Goal: Information Seeking & Learning: Learn about a topic

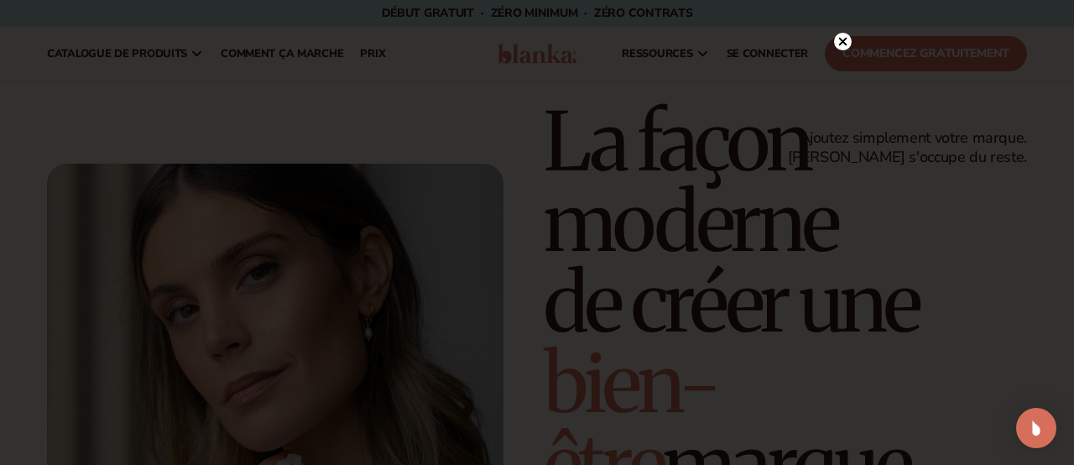
click at [844, 43] on icon at bounding box center [843, 41] width 8 height 8
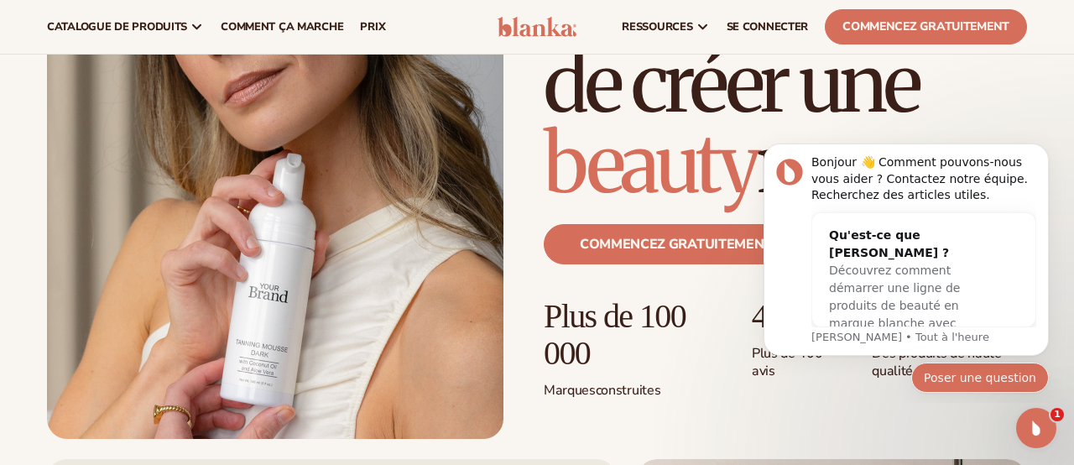
scroll to position [96, 0]
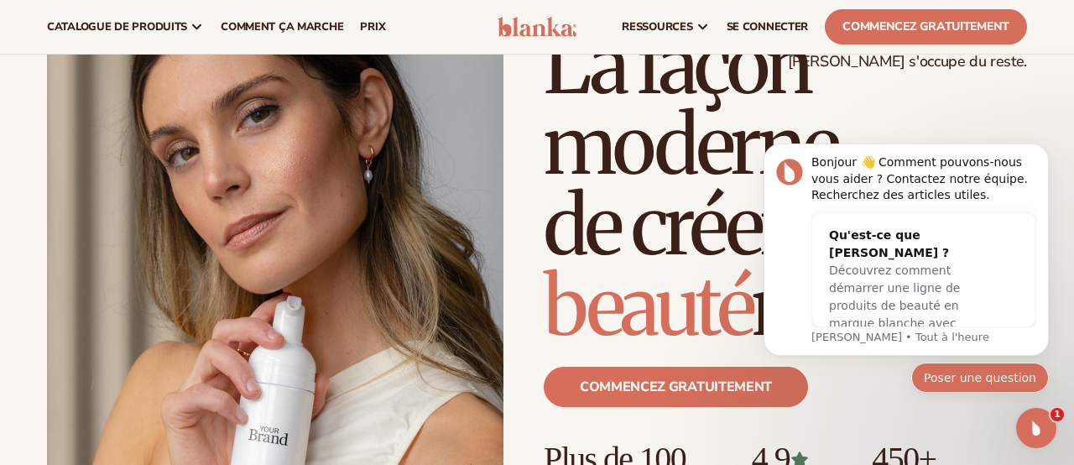
click at [947, 377] on font "Poser une question" at bounding box center [980, 377] width 112 height 13
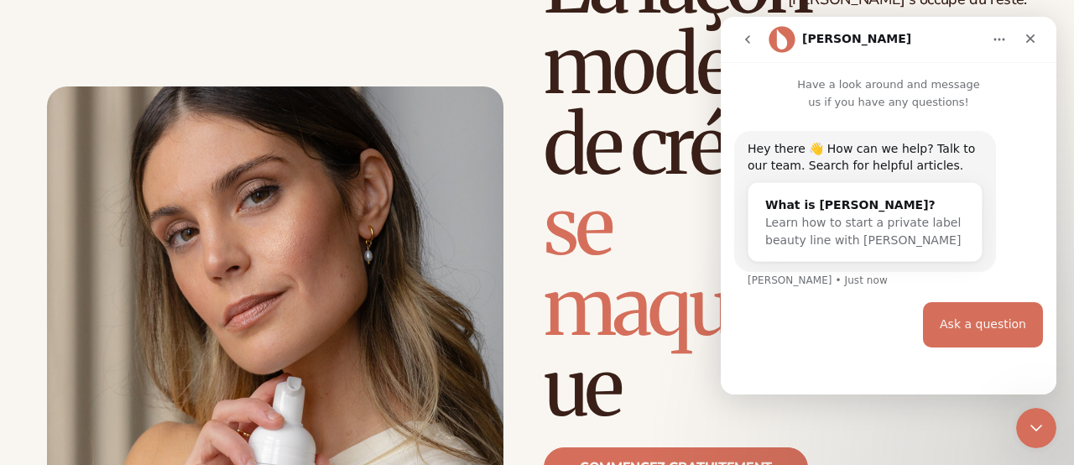
scroll to position [238, 0]
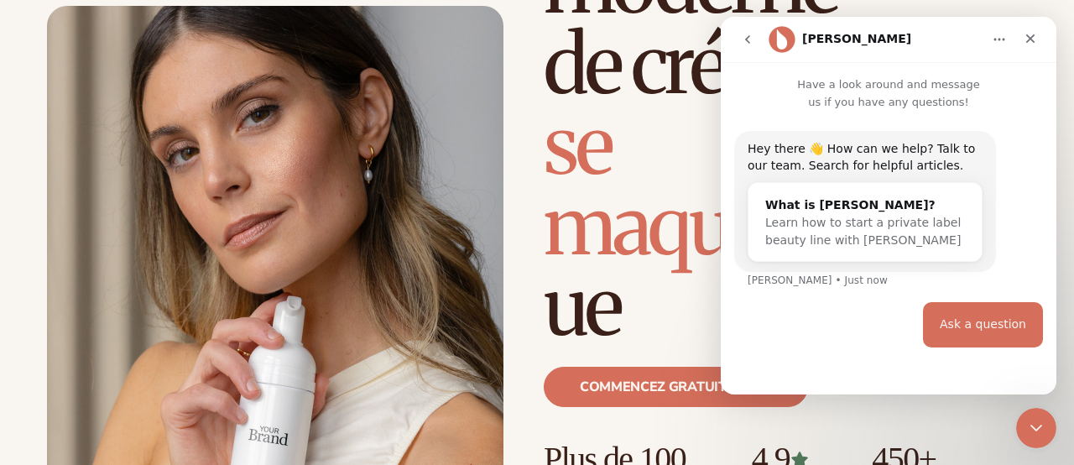
click at [814, 290] on div "Hey there 👋 How can we help? Talk to our team. Search for helpful articles. Wha…" at bounding box center [888, 216] width 309 height 171
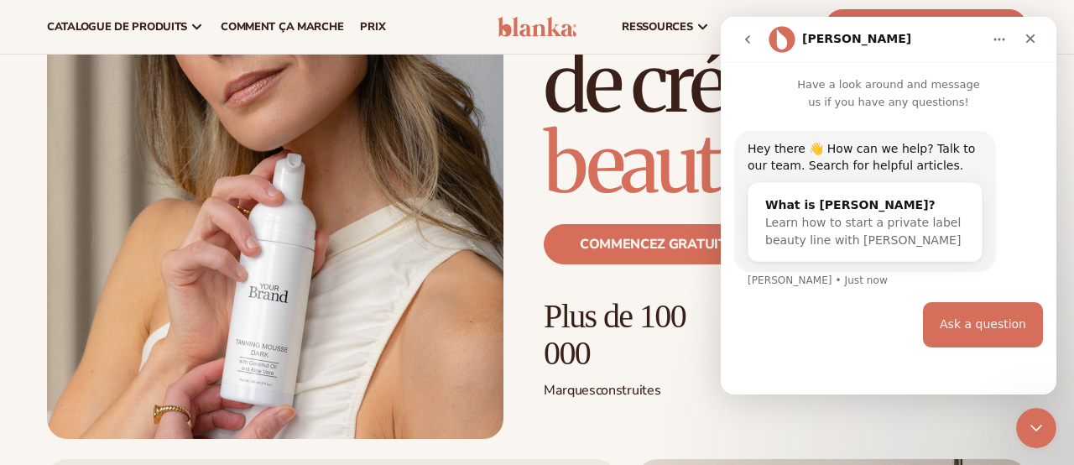
scroll to position [96, 0]
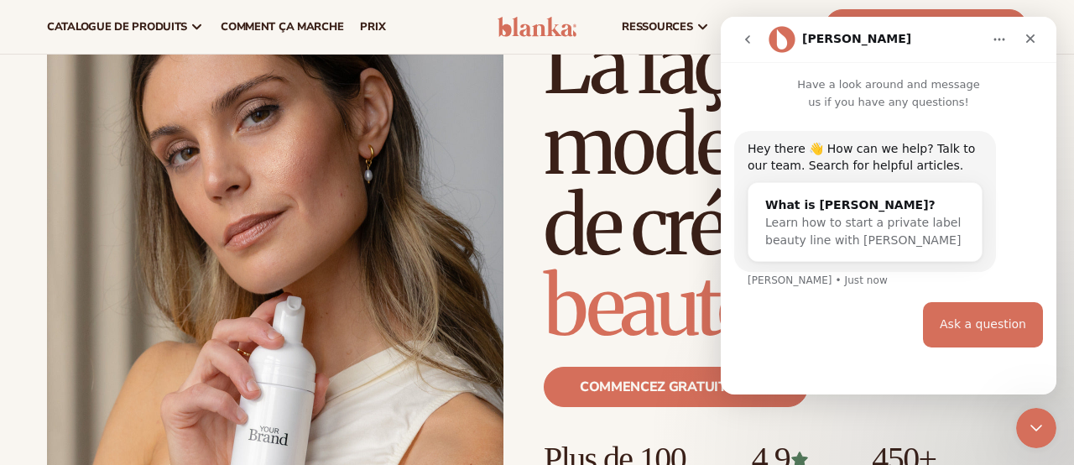
click at [838, 278] on div "Hey there 👋 How can we help? Talk to our team. Search for helpful articles. Wha…" at bounding box center [888, 216] width 309 height 171
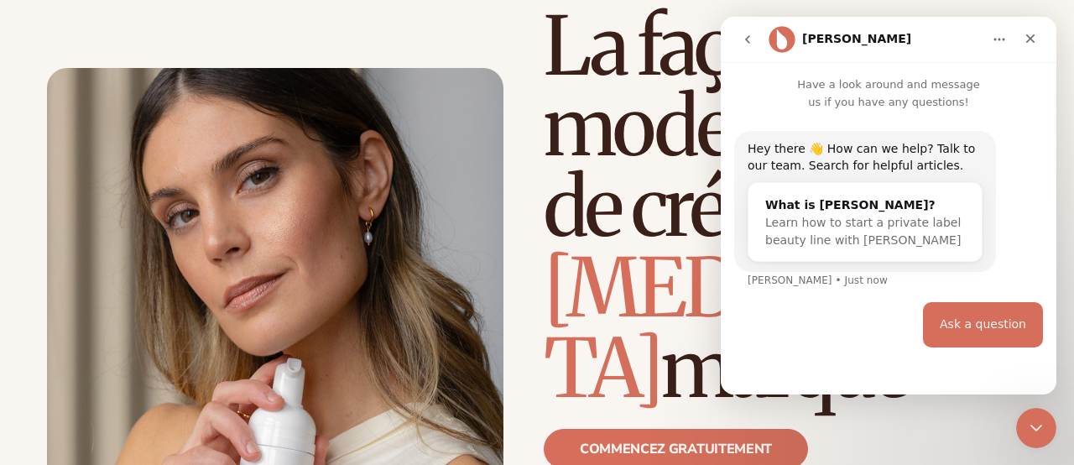
scroll to position [158, 0]
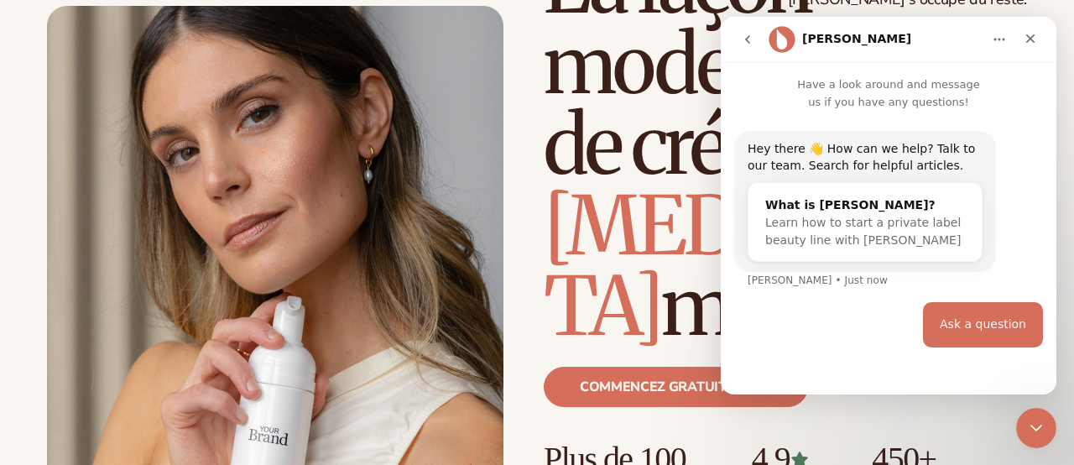
click at [810, 297] on div "Hey there 👋 How can we help? Talk to our team. Search for helpful articles. Wha…" at bounding box center [888, 216] width 309 height 171
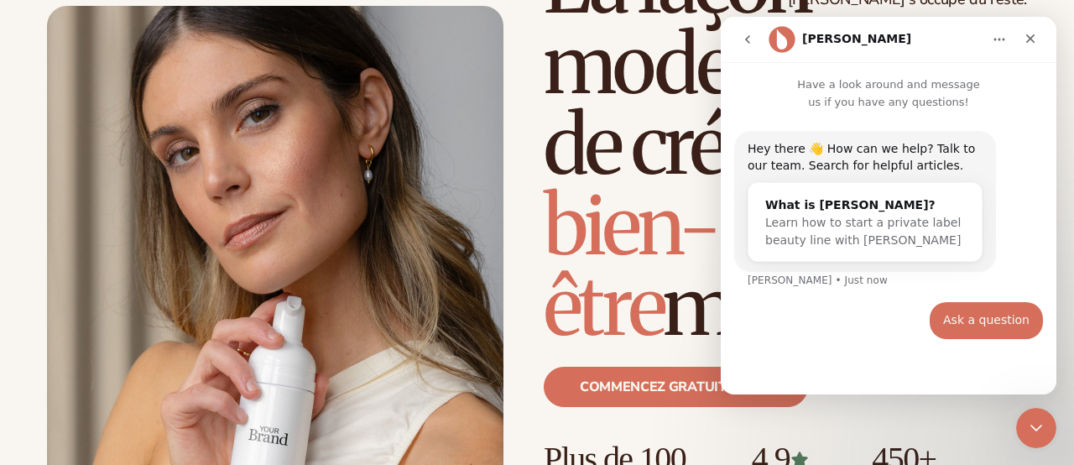
click at [810, 297] on div "Hey there 👋 How can we help? Talk to our team. Search for helpful articles. Wha…" at bounding box center [888, 216] width 309 height 171
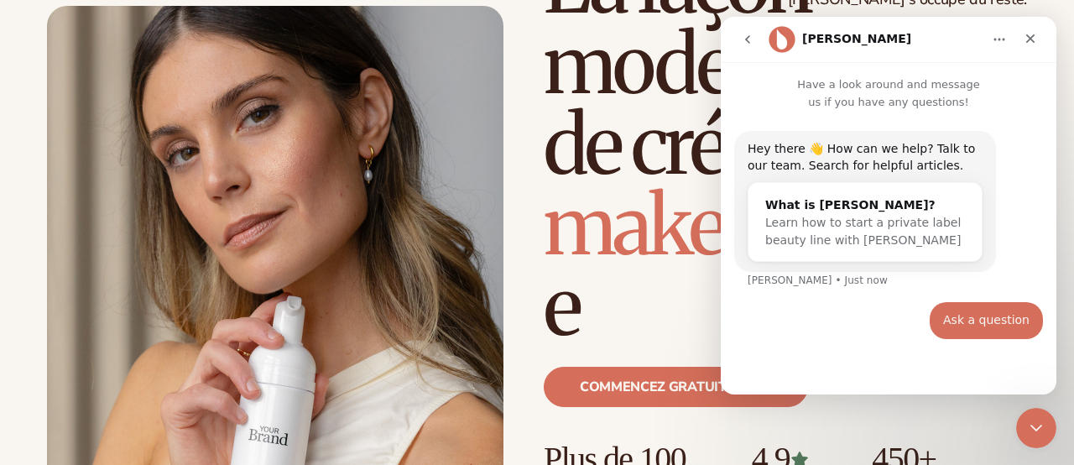
click at [810, 315] on div "Ask a question • Just now" at bounding box center [888, 330] width 309 height 57
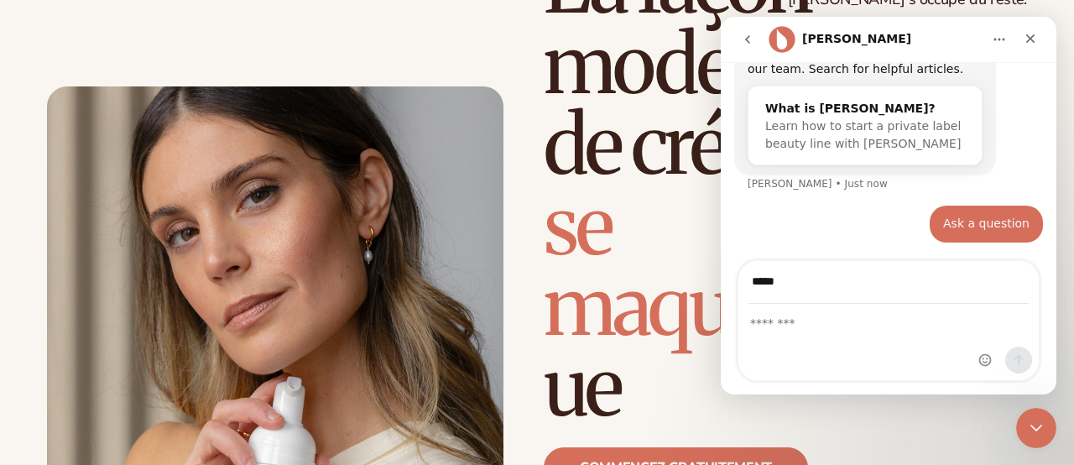
scroll to position [238, 0]
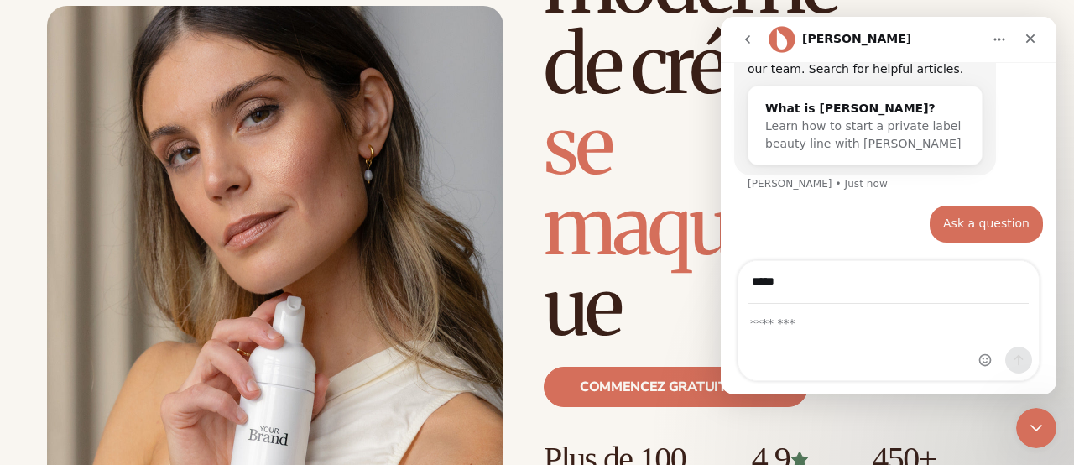
type input "**********"
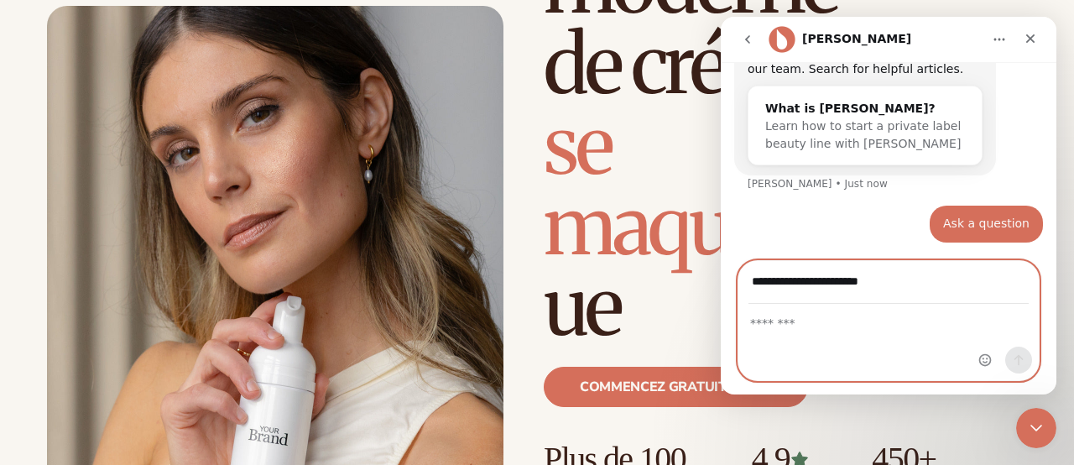
click at [781, 323] on textarea "Message…" at bounding box center [888, 319] width 300 height 29
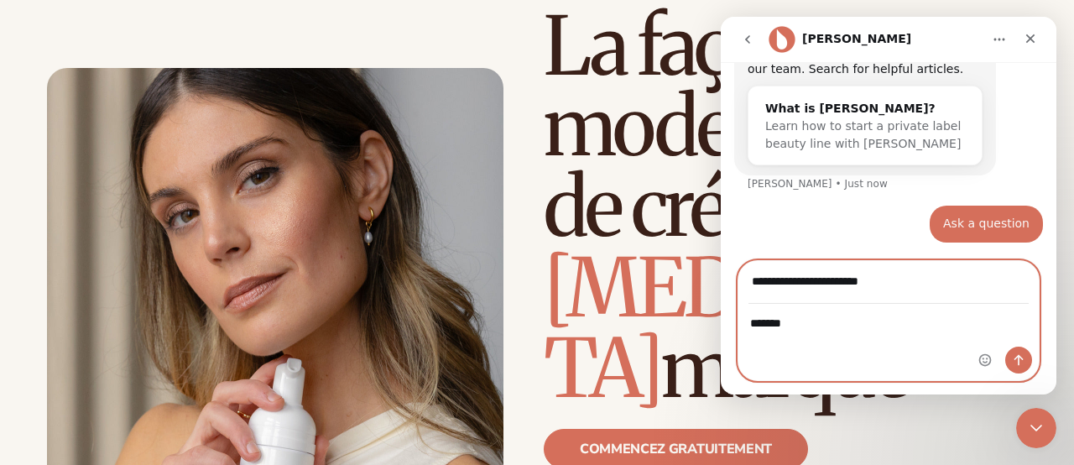
scroll to position [158, 0]
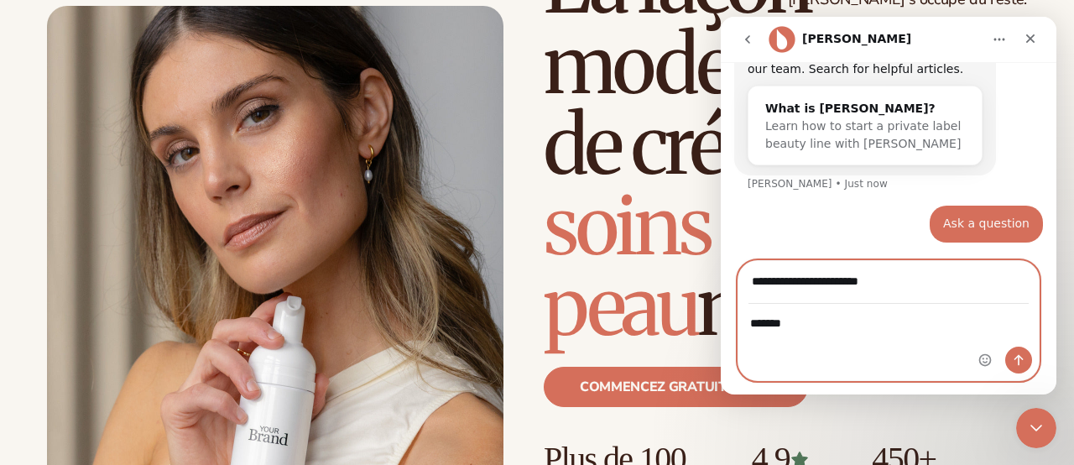
type textarea "********"
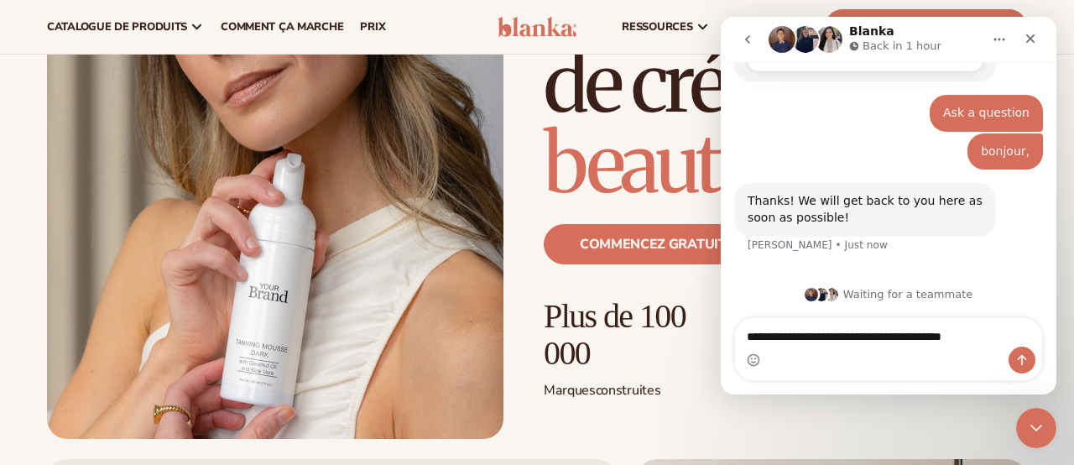
scroll to position [96, 0]
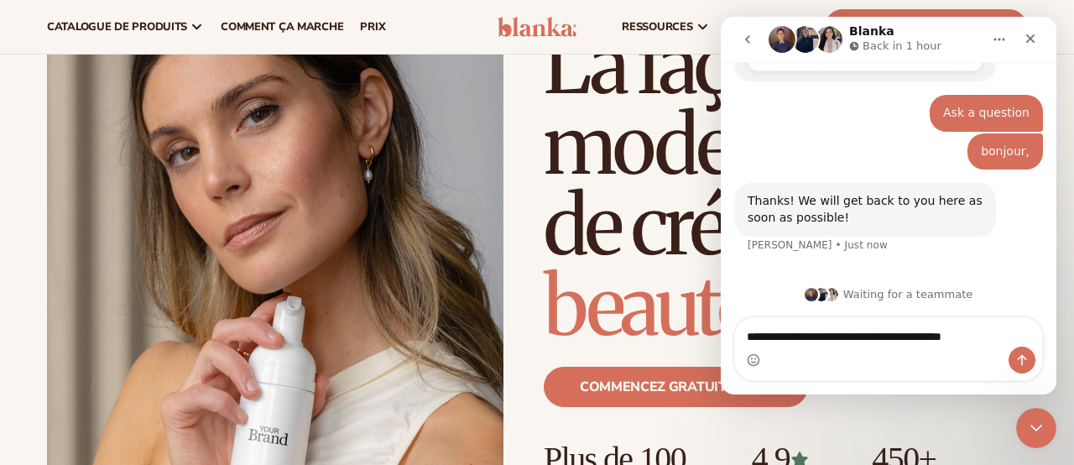
click at [1002, 37] on icon "Home" at bounding box center [998, 39] width 13 height 13
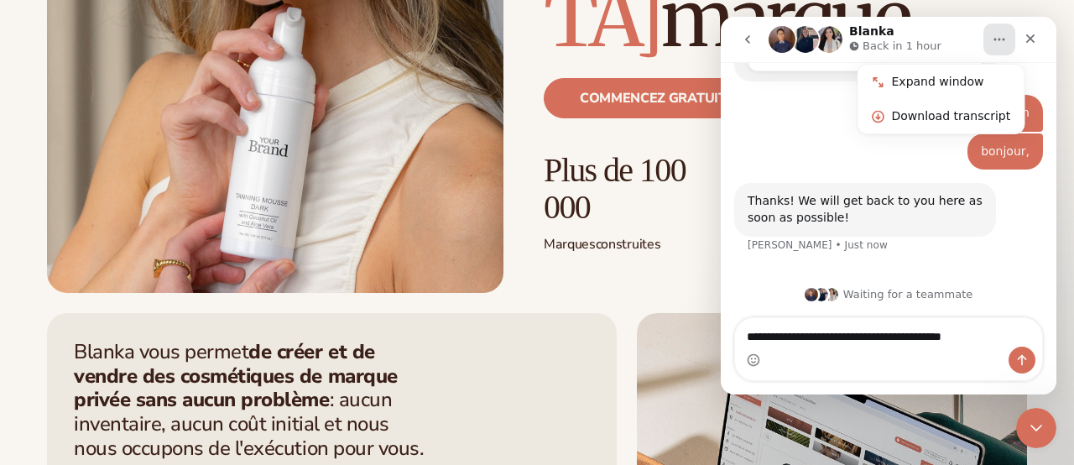
scroll to position [508, 0]
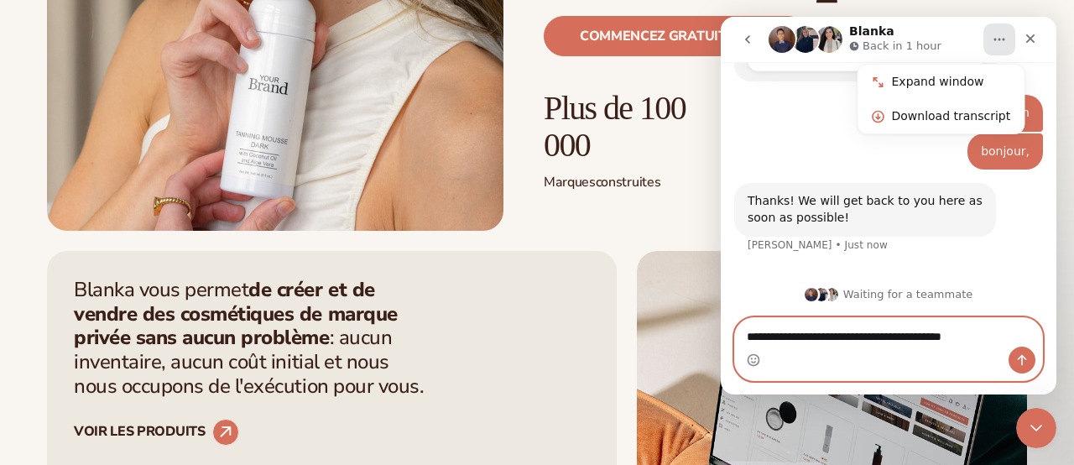
click at [986, 333] on textarea "**********" at bounding box center [888, 332] width 307 height 29
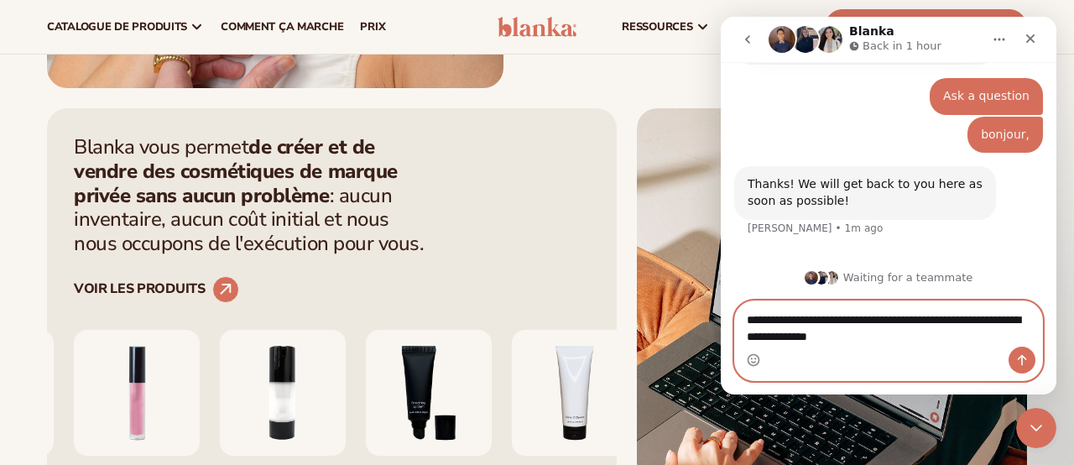
scroll to position [446, 0]
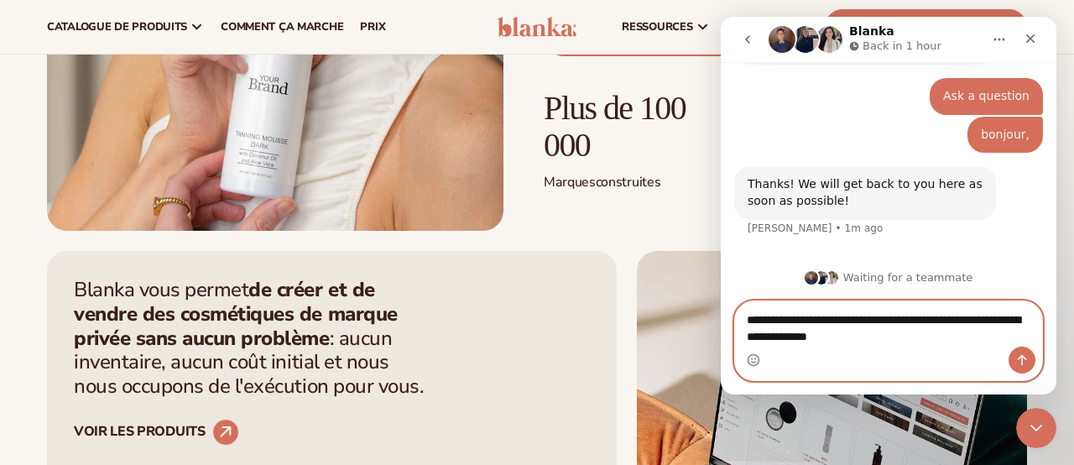
click at [858, 336] on textarea "**********" at bounding box center [888, 323] width 307 height 45
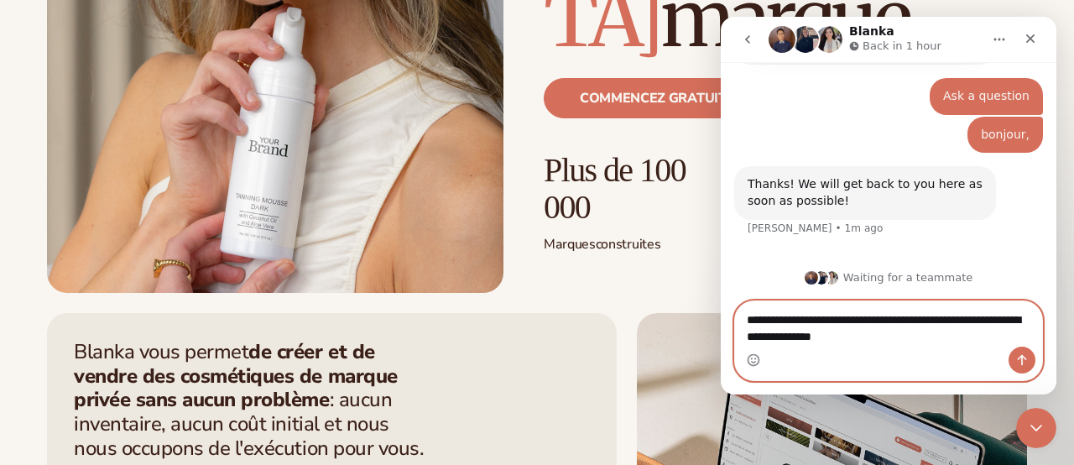
scroll to position [508, 0]
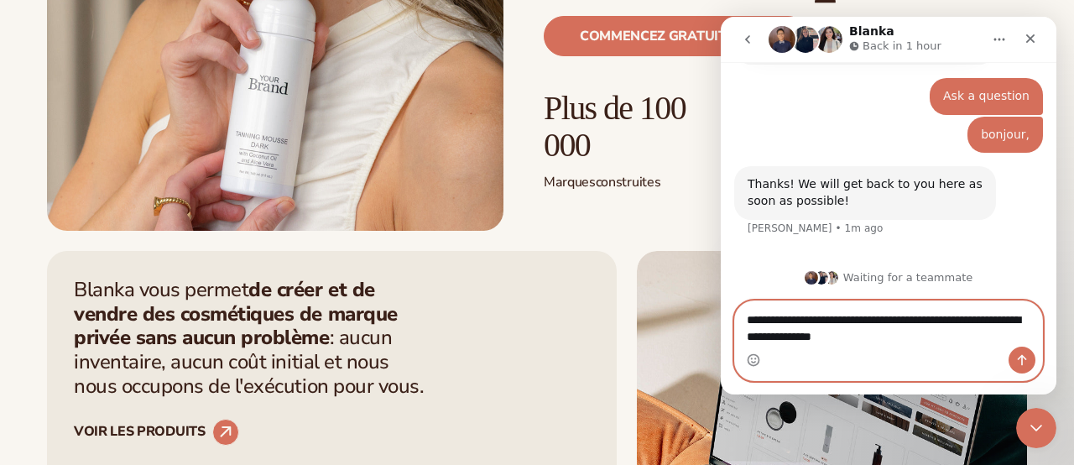
click at [907, 337] on textarea "**********" at bounding box center [888, 323] width 307 height 45
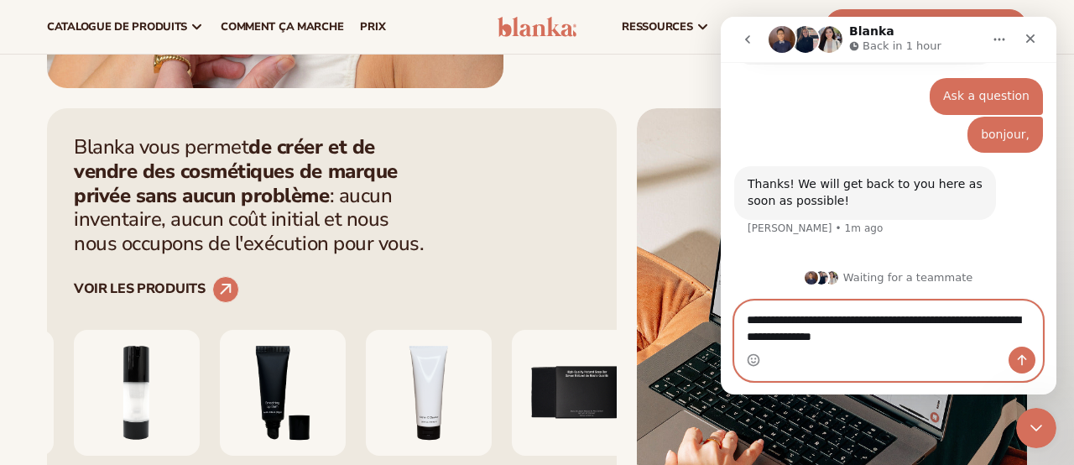
scroll to position [446, 0]
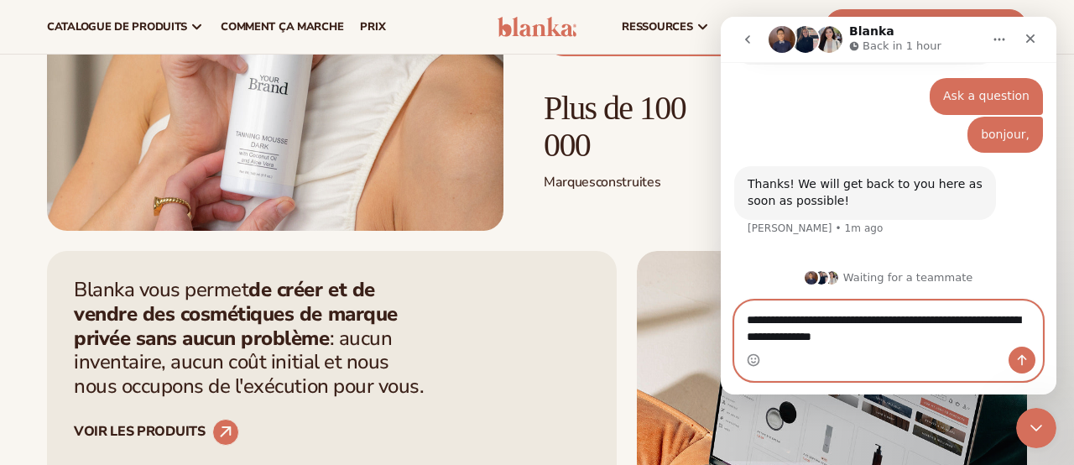
click at [898, 340] on textarea "**********" at bounding box center [888, 323] width 307 height 45
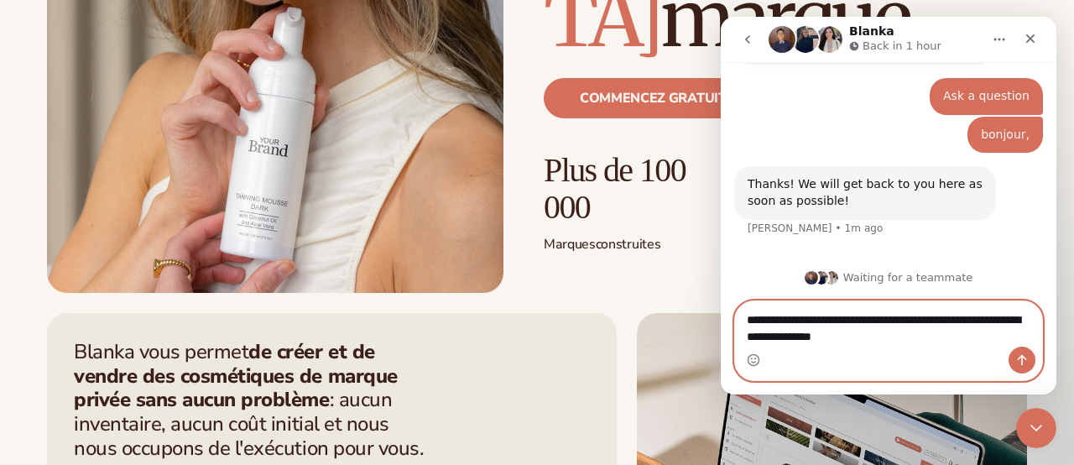
scroll to position [508, 0]
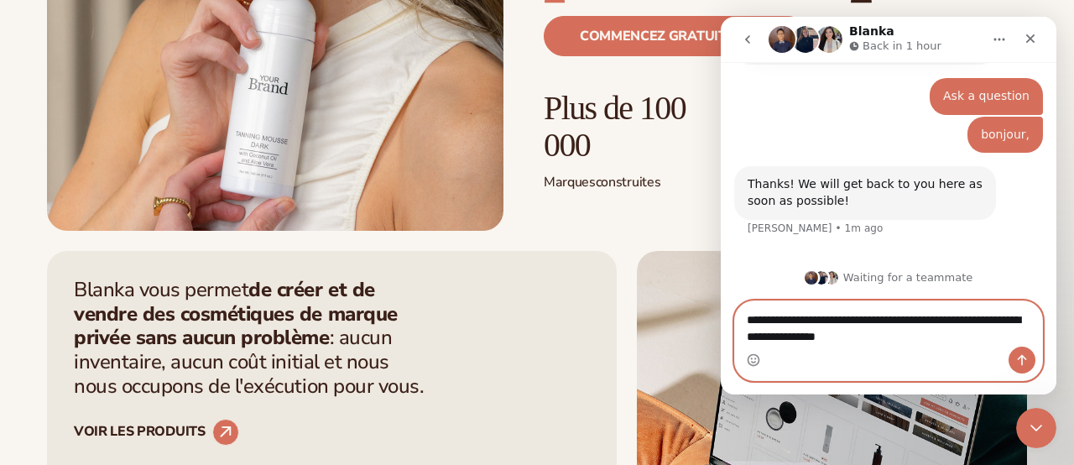
type textarea "**********"
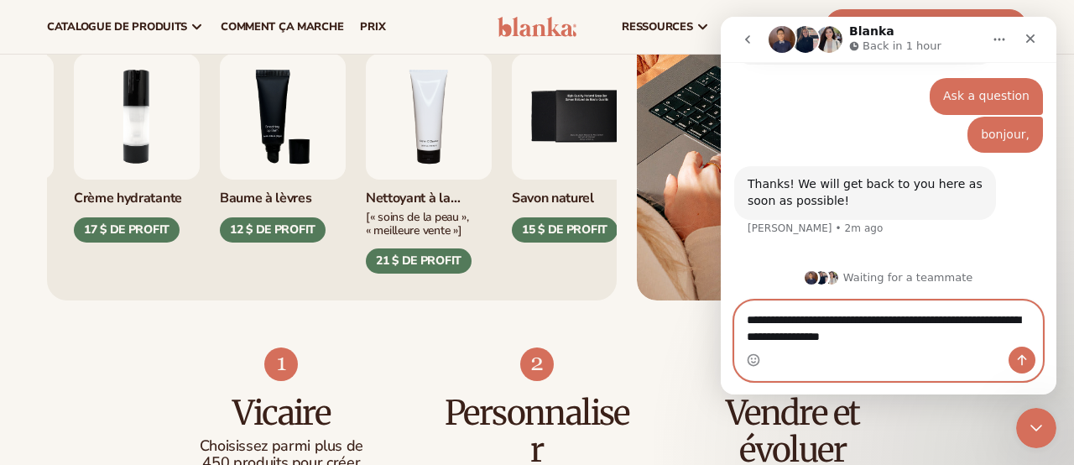
scroll to position [891, 0]
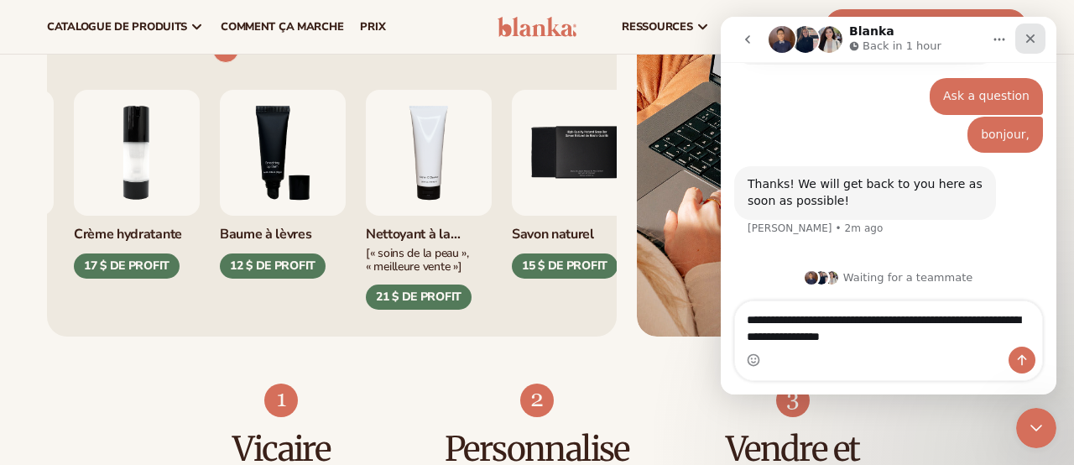
click at [1032, 37] on icon "Close" at bounding box center [1030, 38] width 9 height 9
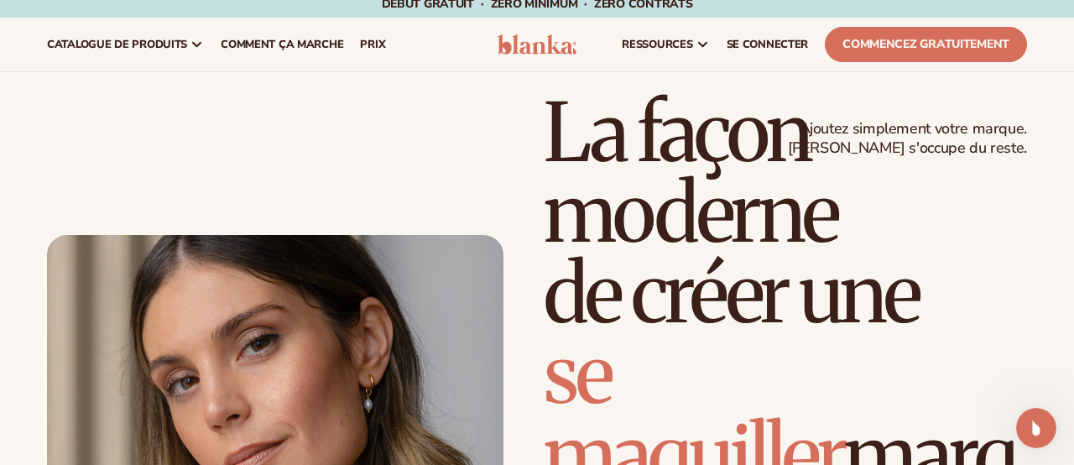
scroll to position [0, 0]
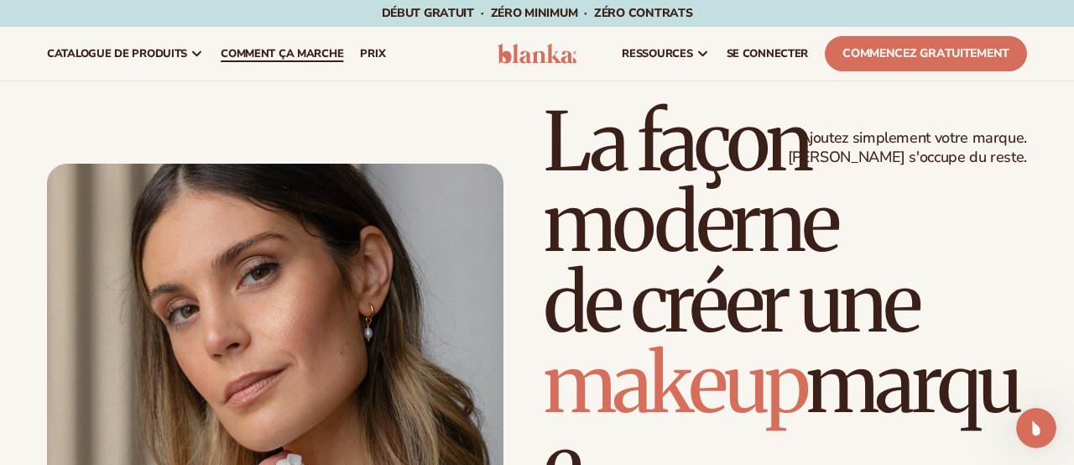
click at [274, 55] on font "Comment ça marche" at bounding box center [282, 53] width 122 height 15
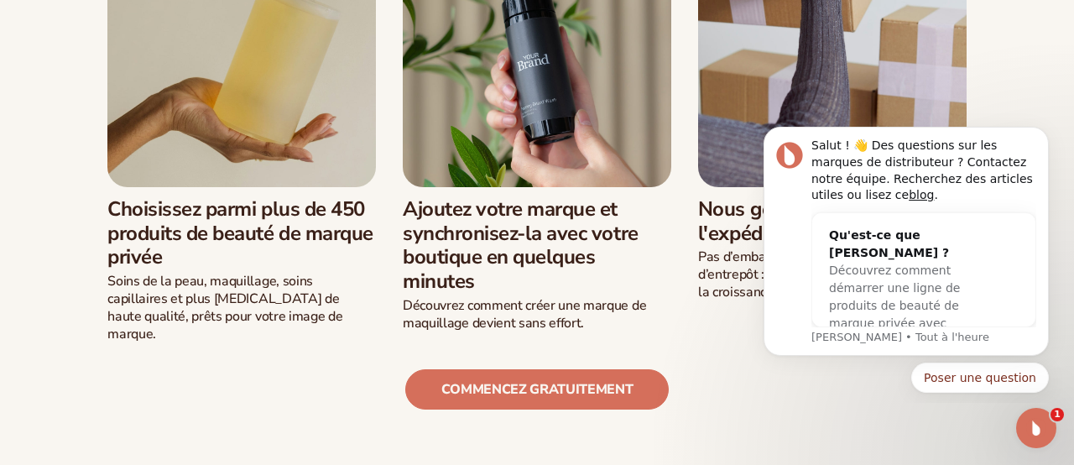
scroll to position [685, 0]
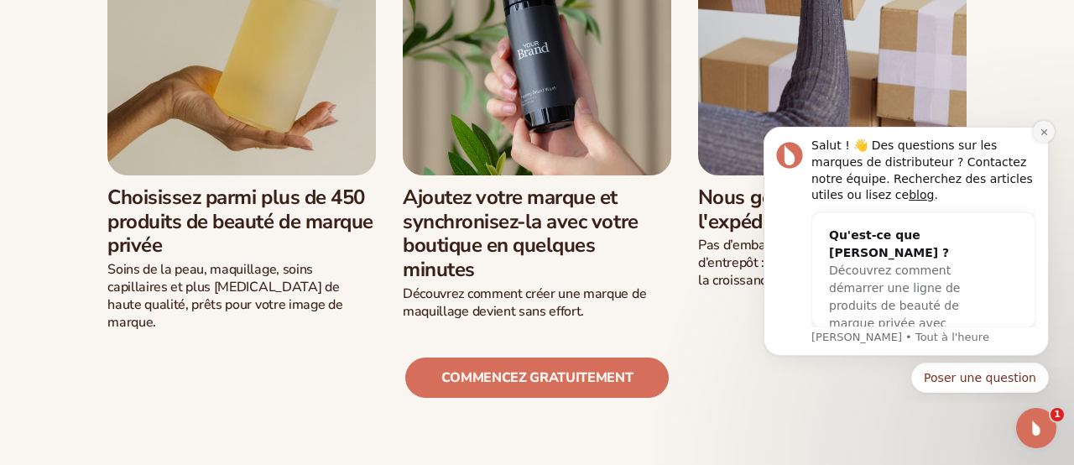
click at [1044, 130] on icon "Notification de rejet" at bounding box center [1043, 132] width 9 height 9
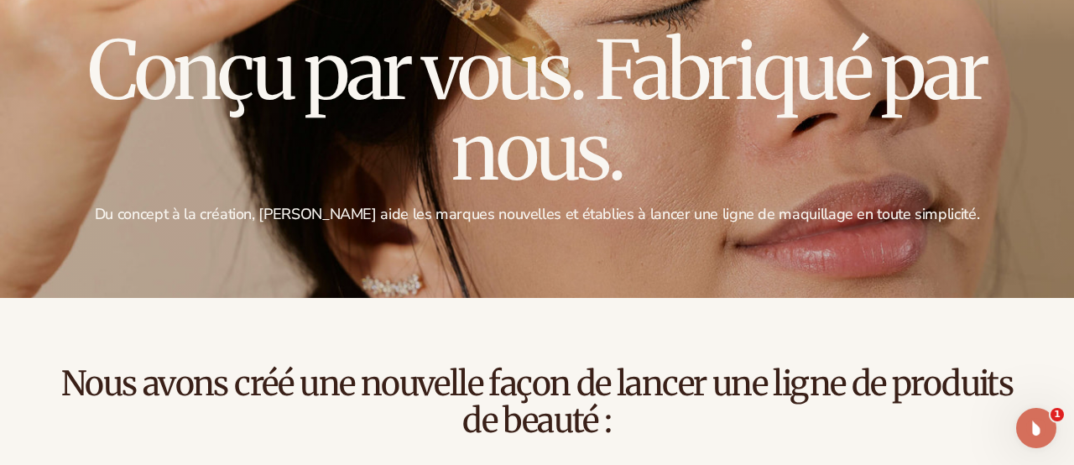
scroll to position [0, 0]
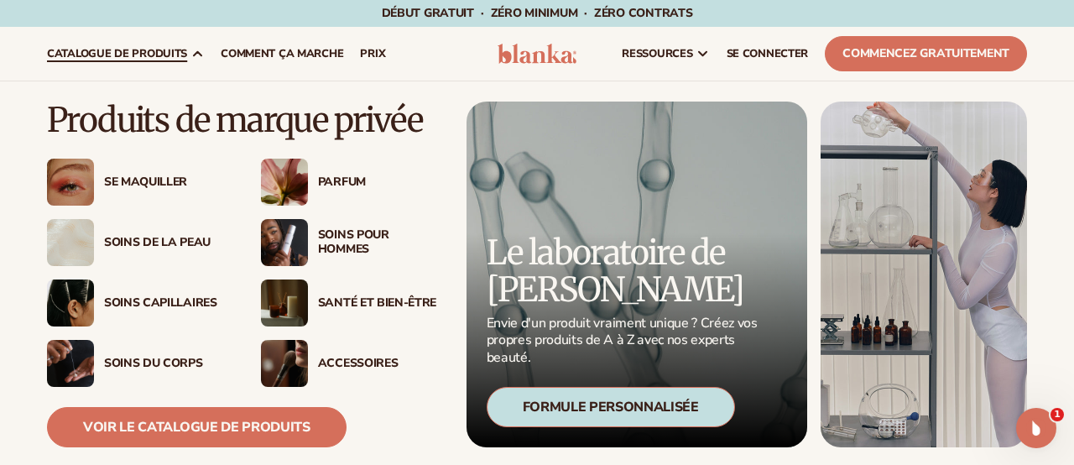
click at [340, 305] on font "Santé et bien-être" at bounding box center [377, 302] width 118 height 16
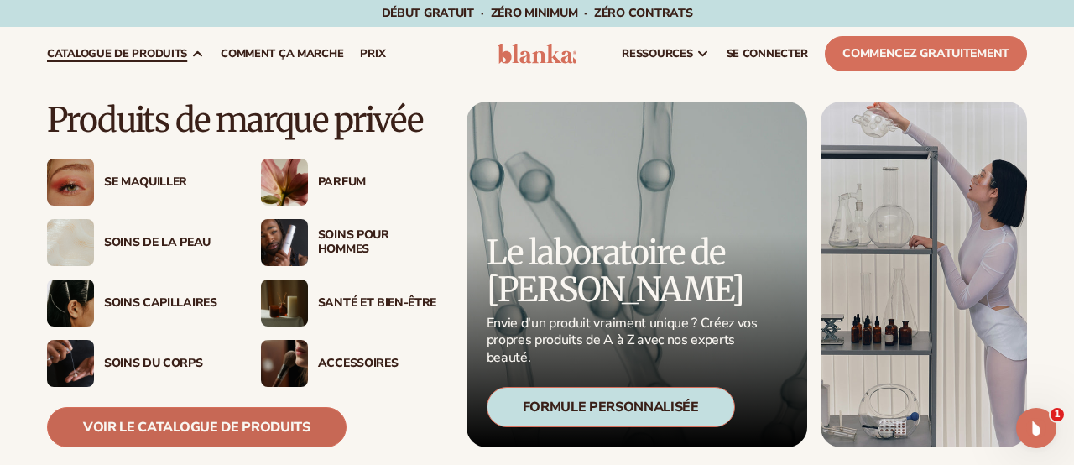
click at [214, 424] on font "Voir le catalogue de produits" at bounding box center [196, 427] width 227 height 18
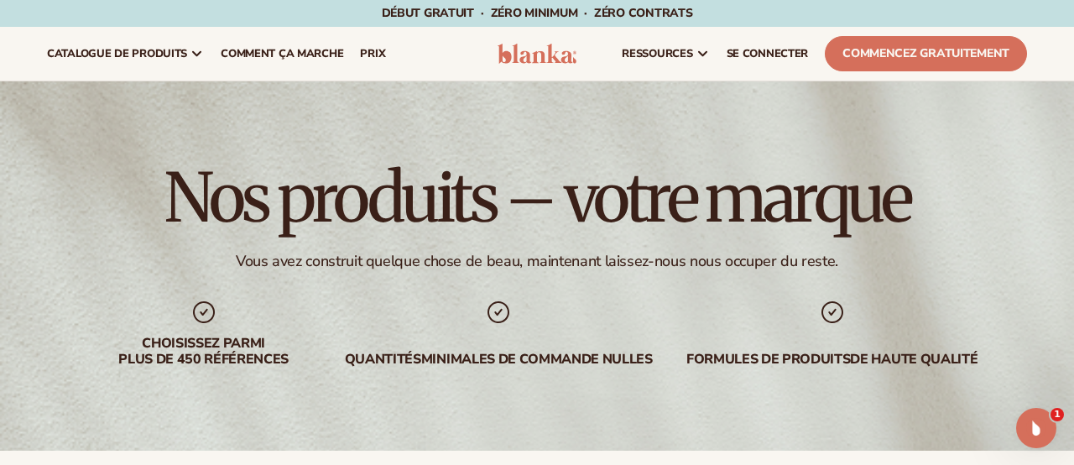
click at [216, 125] on div "Nos produits – votre marque Vous avez construit quelque chose de beau, maintena…" at bounding box center [537, 265] width 1074 height 369
click at [894, 52] on font "Commencez gratuitement" at bounding box center [925, 53] width 167 height 16
